Goal: Navigation & Orientation: Find specific page/section

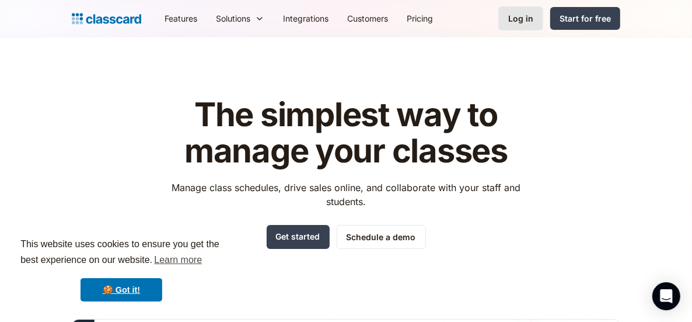
click at [523, 22] on div "Log in" at bounding box center [520, 18] width 25 height 12
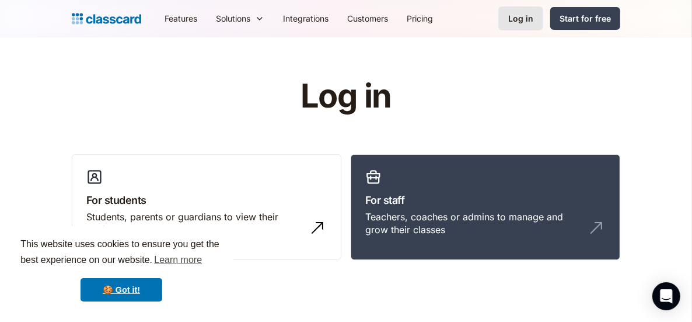
click at [522, 30] on link "Log in" at bounding box center [520, 18] width 45 height 24
click at [522, 20] on div "Log in" at bounding box center [520, 18] width 25 height 12
click at [532, 21] on div "Log in" at bounding box center [520, 18] width 25 height 12
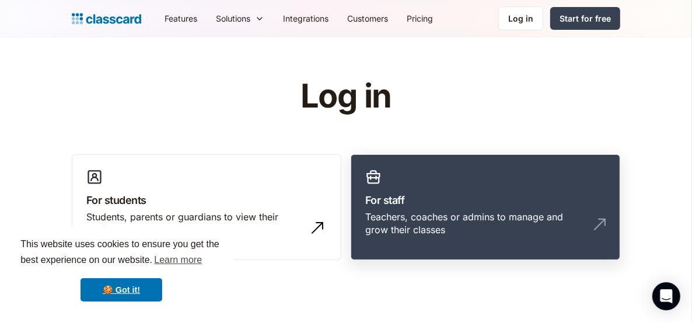
click at [459, 203] on h3 "For staff" at bounding box center [485, 200] width 240 height 16
